Goal: Check status

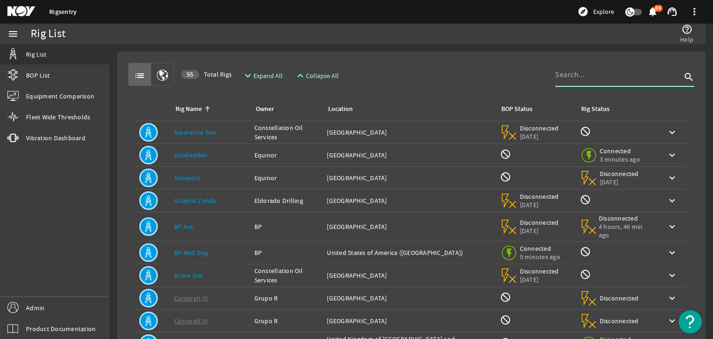
click at [577, 76] on input at bounding box center [618, 74] width 126 height 11
type input "tdx-100"
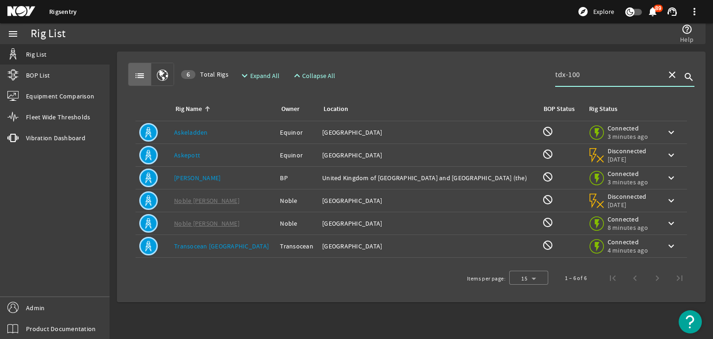
click at [218, 154] on div "Rig Name: Askepott" at bounding box center [223, 154] width 98 height 9
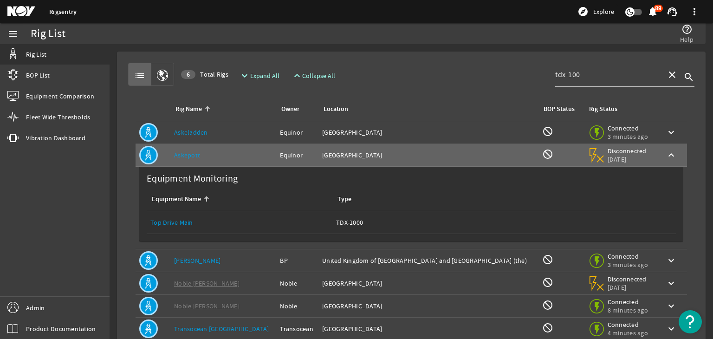
click at [169, 223] on link "Top Drive Main" at bounding box center [171, 222] width 43 height 8
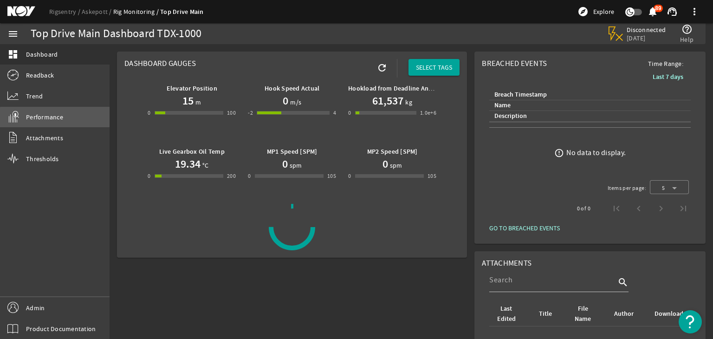
click at [67, 119] on link "Performance" at bounding box center [55, 117] width 110 height 20
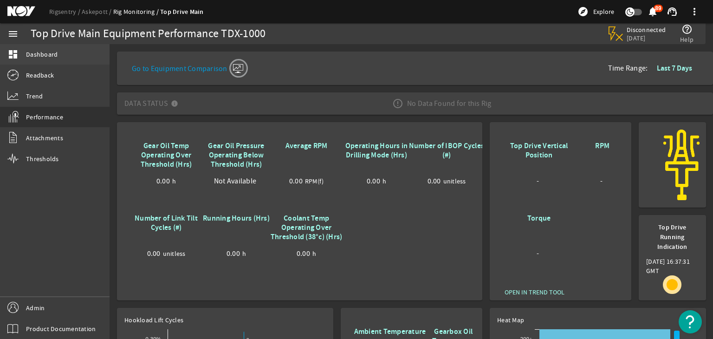
click at [19, 55] on link "dashboard Dashboard" at bounding box center [55, 54] width 110 height 20
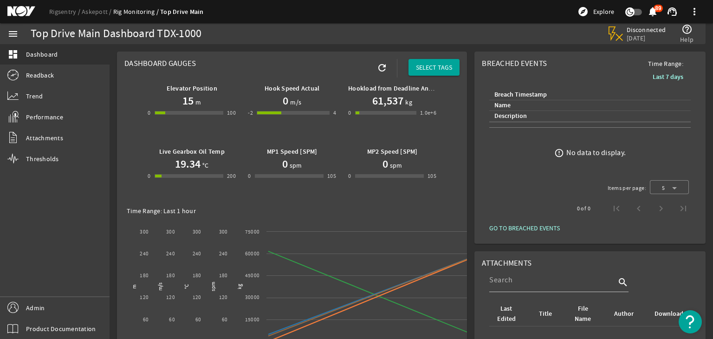
click at [459, 180] on mat-card "Dashboard Gauges refresh SELECT TAGS Elevator Position 15 m 0 -1 100 100 Hook S…" at bounding box center [292, 345] width 350 height 587
click at [86, 8] on link "Askepott" at bounding box center [98, 11] width 32 height 8
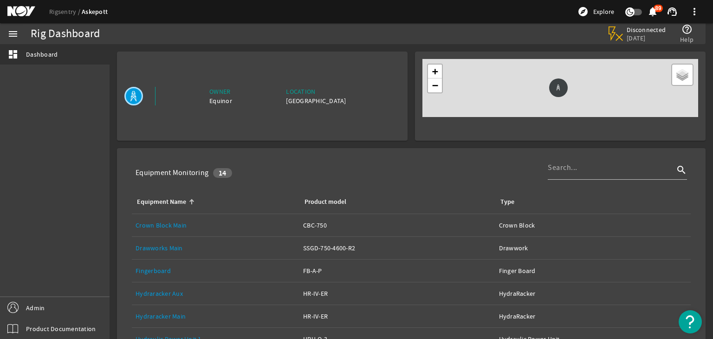
click at [152, 254] on link "Equipment Name: Drawworks Main" at bounding box center [216, 248] width 160 height 22
